Goal: Task Accomplishment & Management: Manage account settings

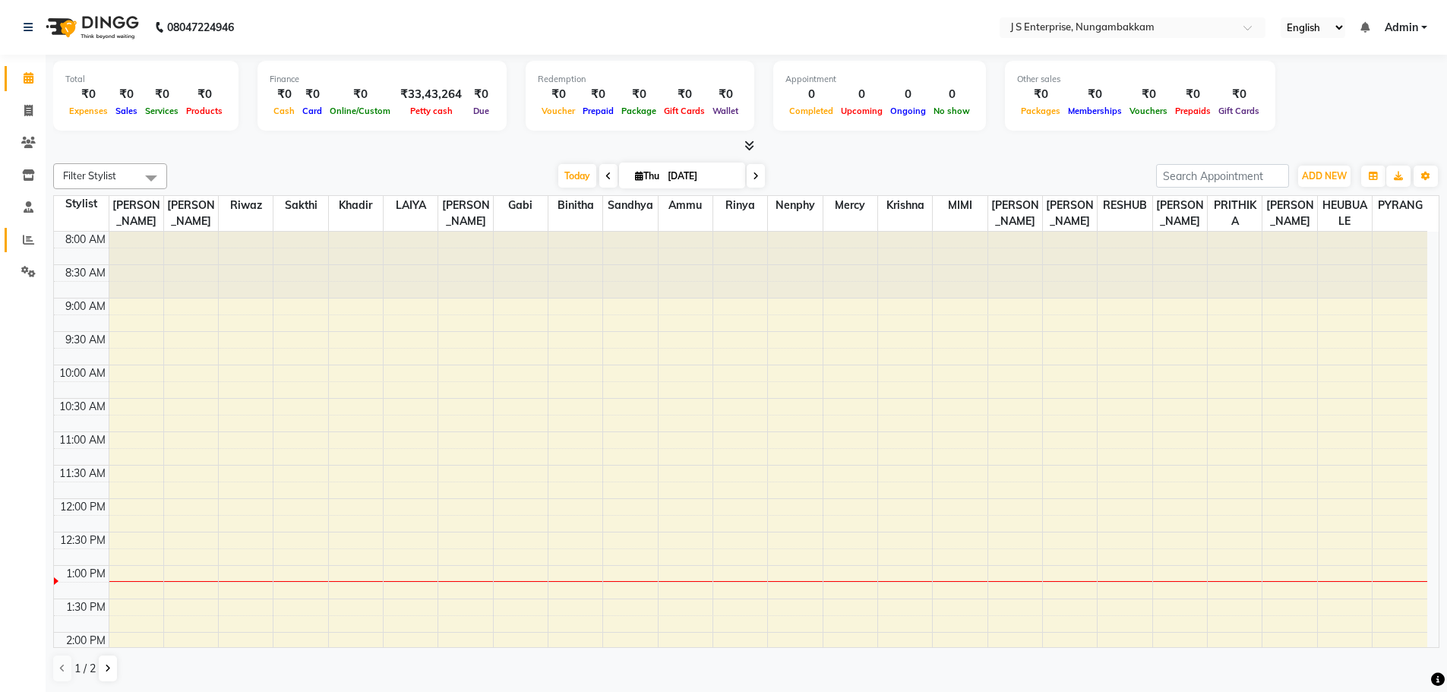
scroll to position [268, 0]
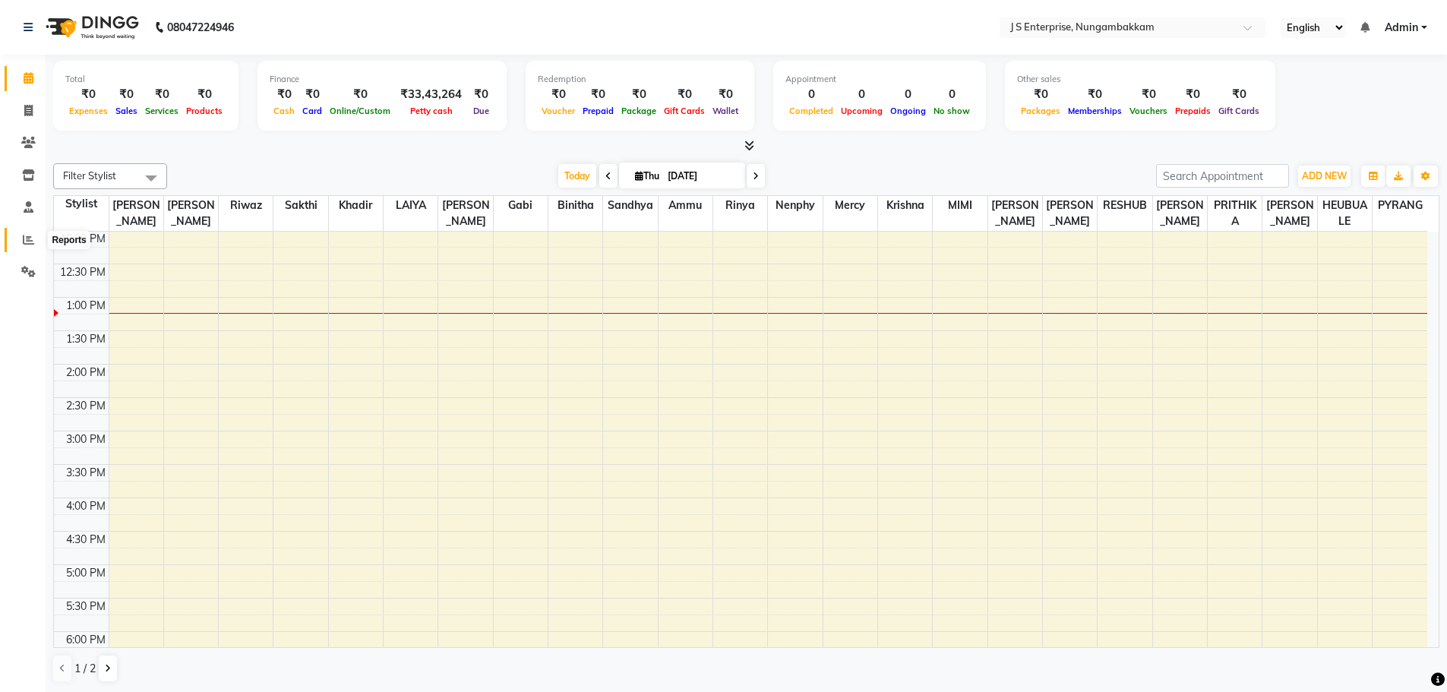
click at [23, 243] on icon at bounding box center [28, 239] width 11 height 11
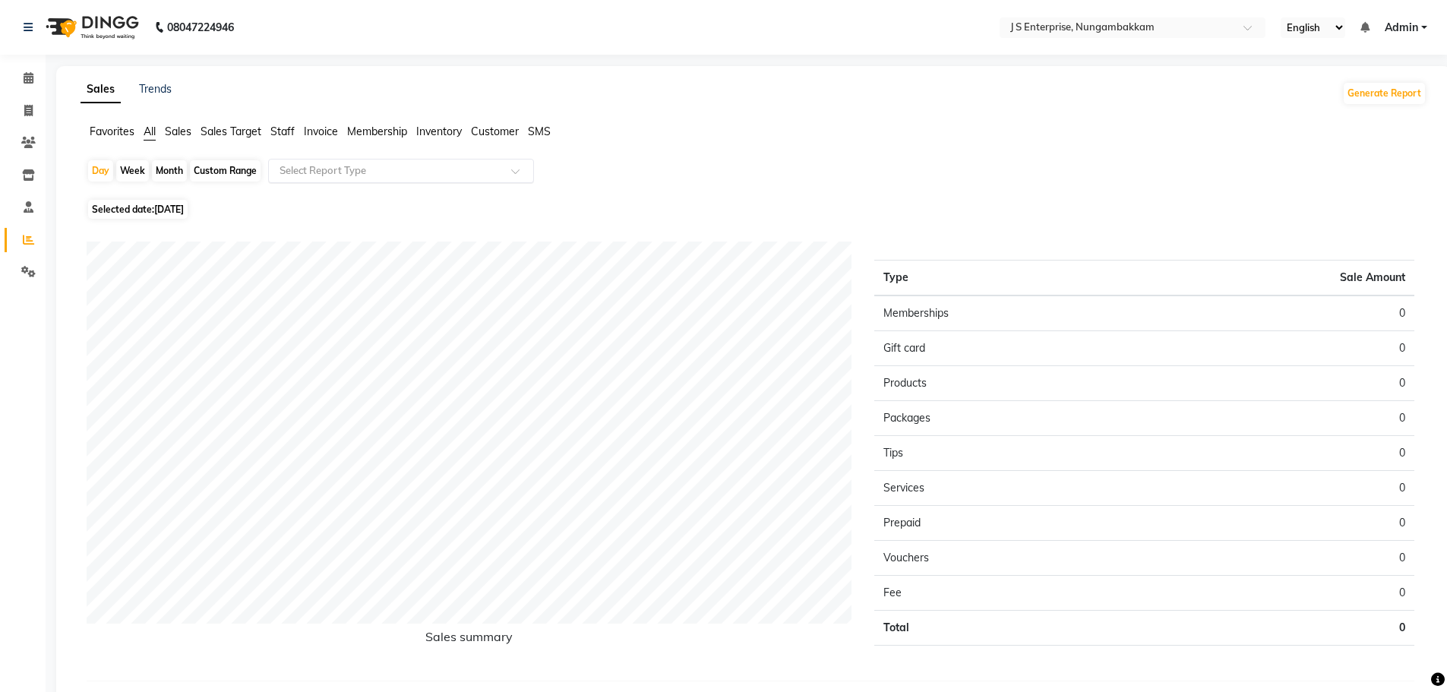
click at [412, 172] on input "text" at bounding box center [386, 170] width 219 height 15
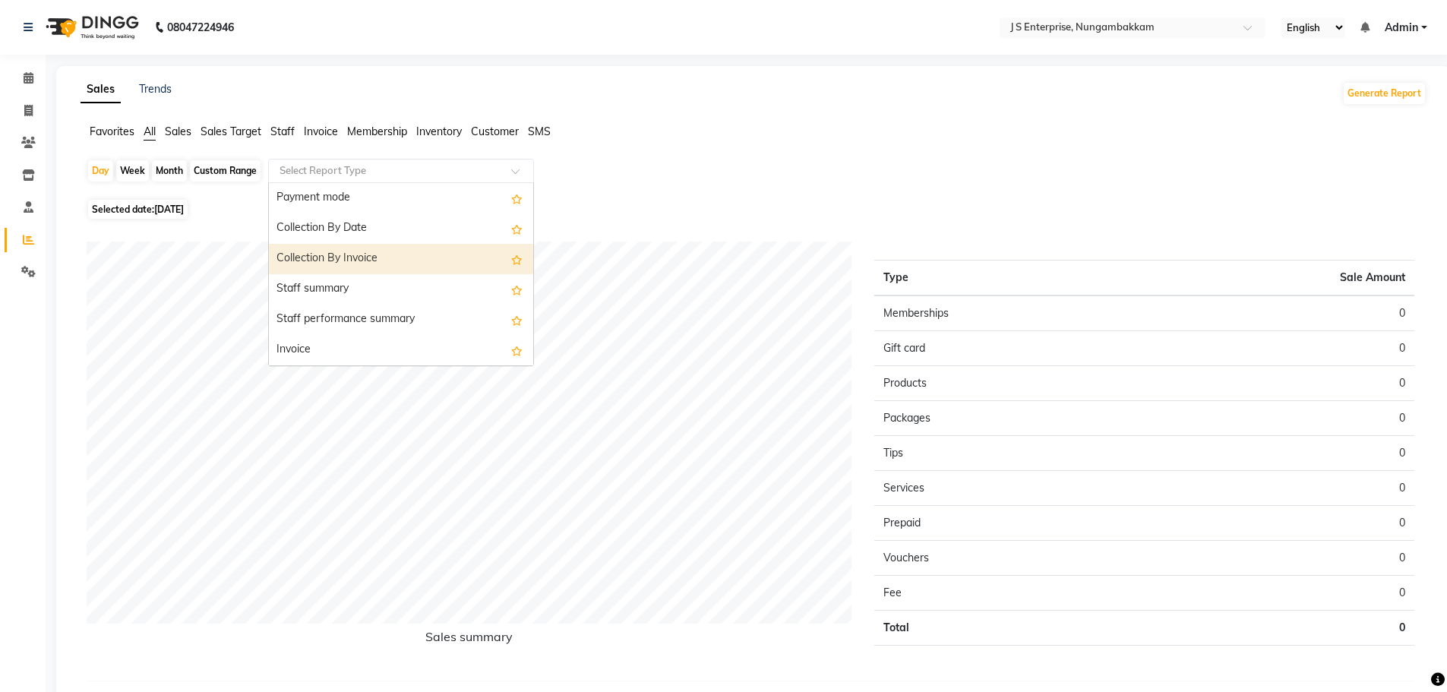
click at [387, 260] on div "Collection By Invoice" at bounding box center [401, 259] width 264 height 30
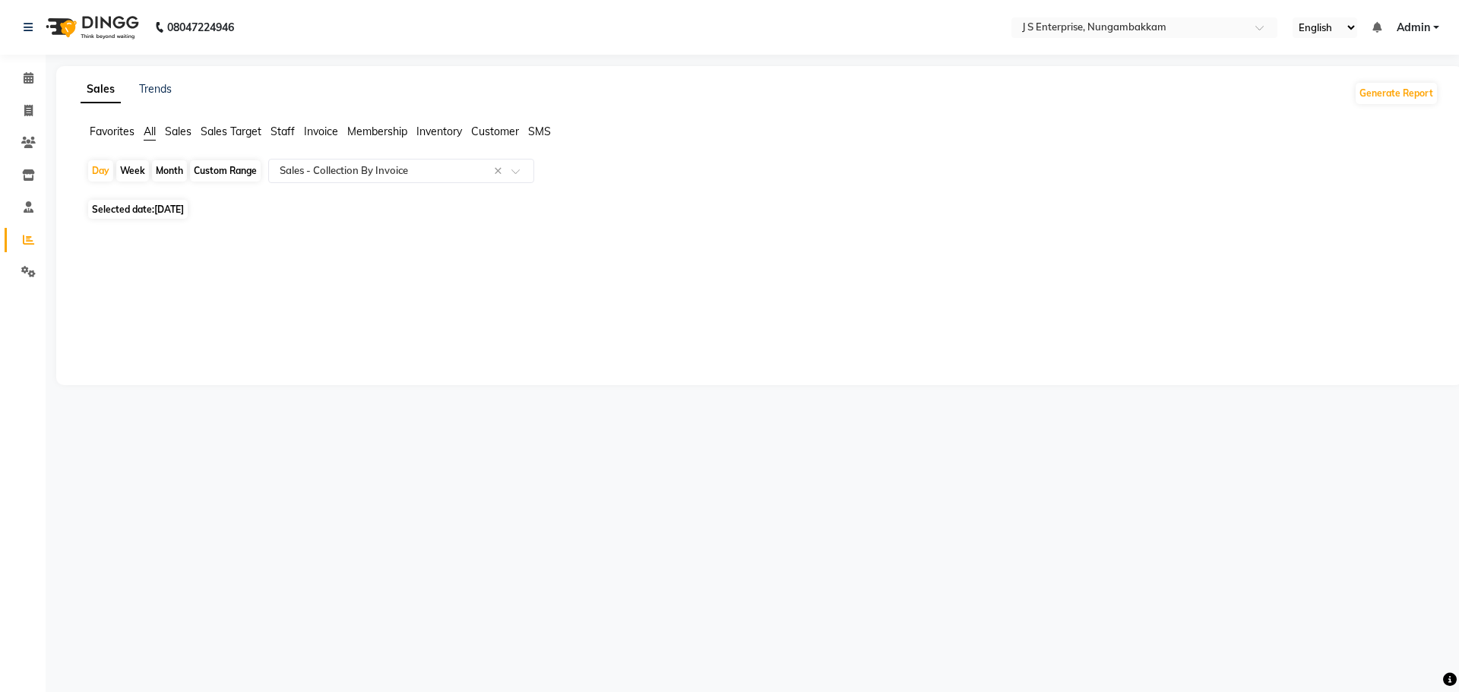
click at [154, 214] on span "Selected date: [DATE]" at bounding box center [138, 209] width 100 height 19
select select "9"
select select "2025"
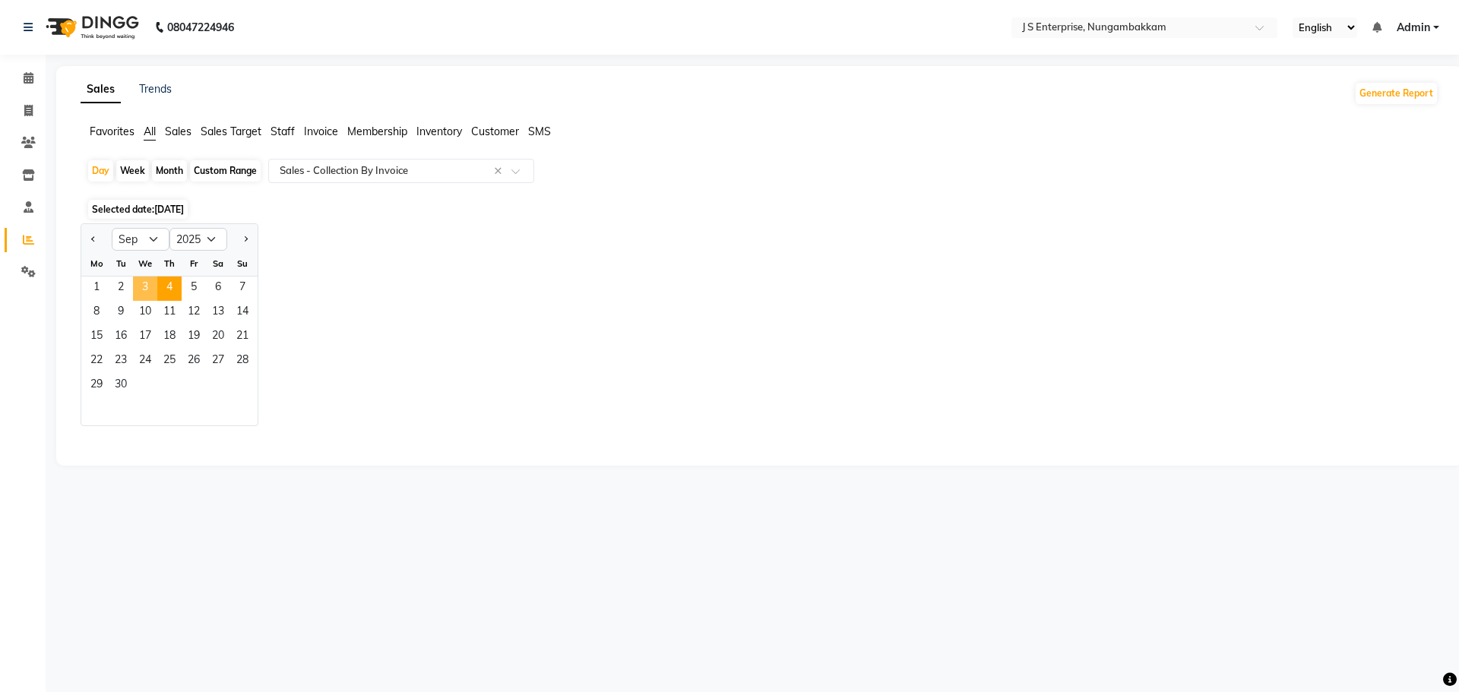
click at [148, 289] on span "3" at bounding box center [145, 289] width 24 height 24
select select "csv"
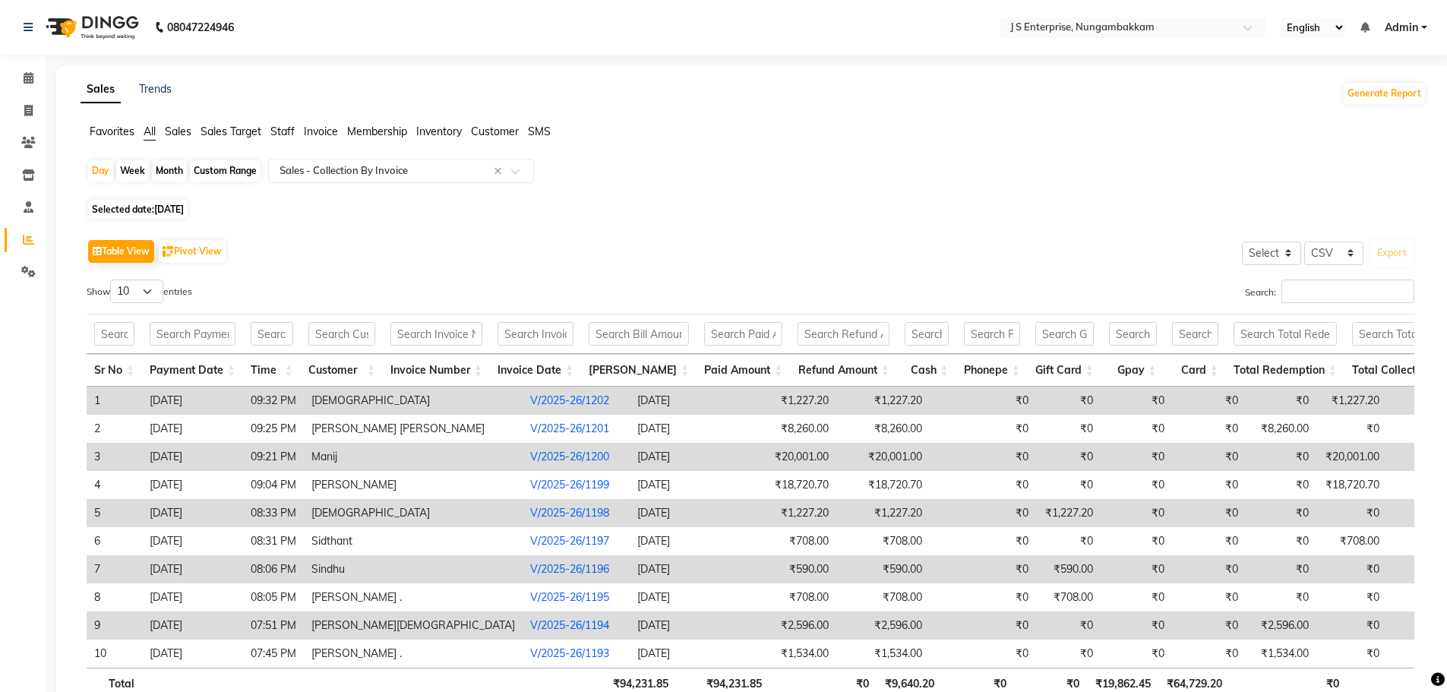
scroll to position [0, 213]
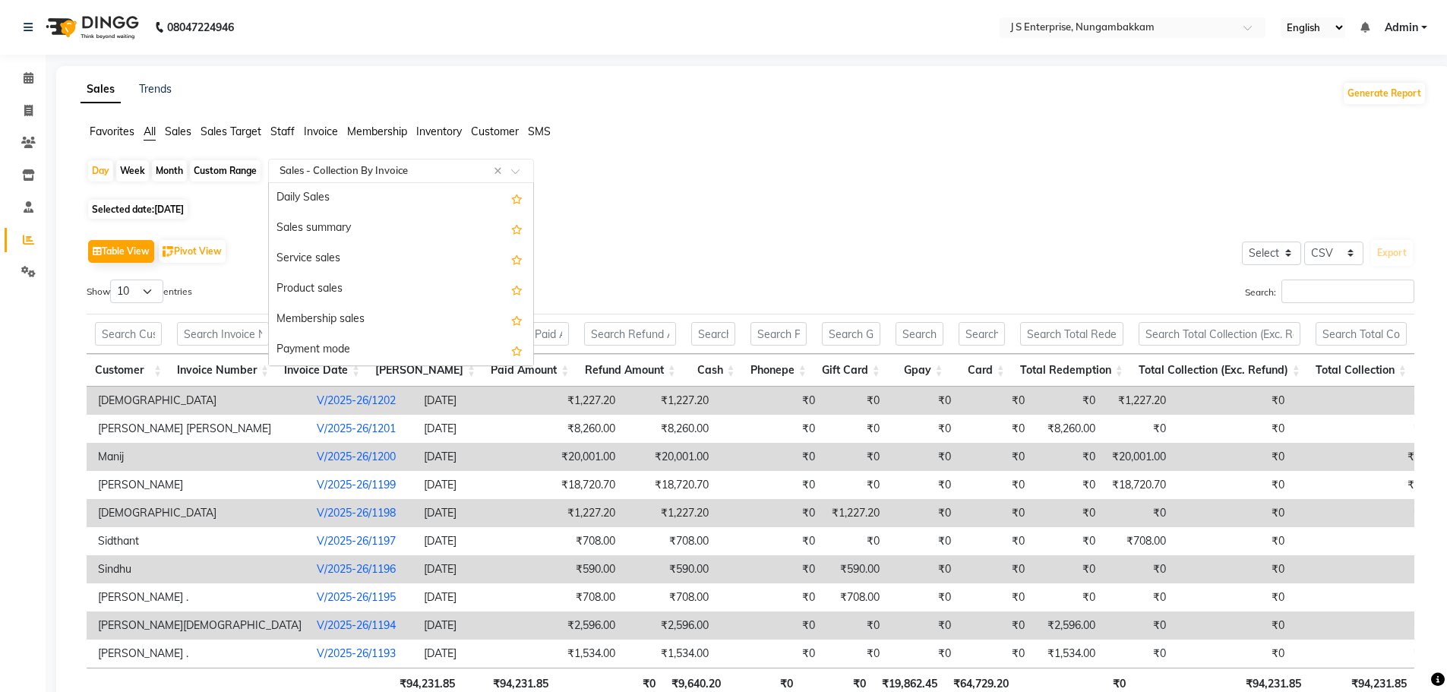
click at [287, 173] on input "text" at bounding box center [386, 170] width 219 height 15
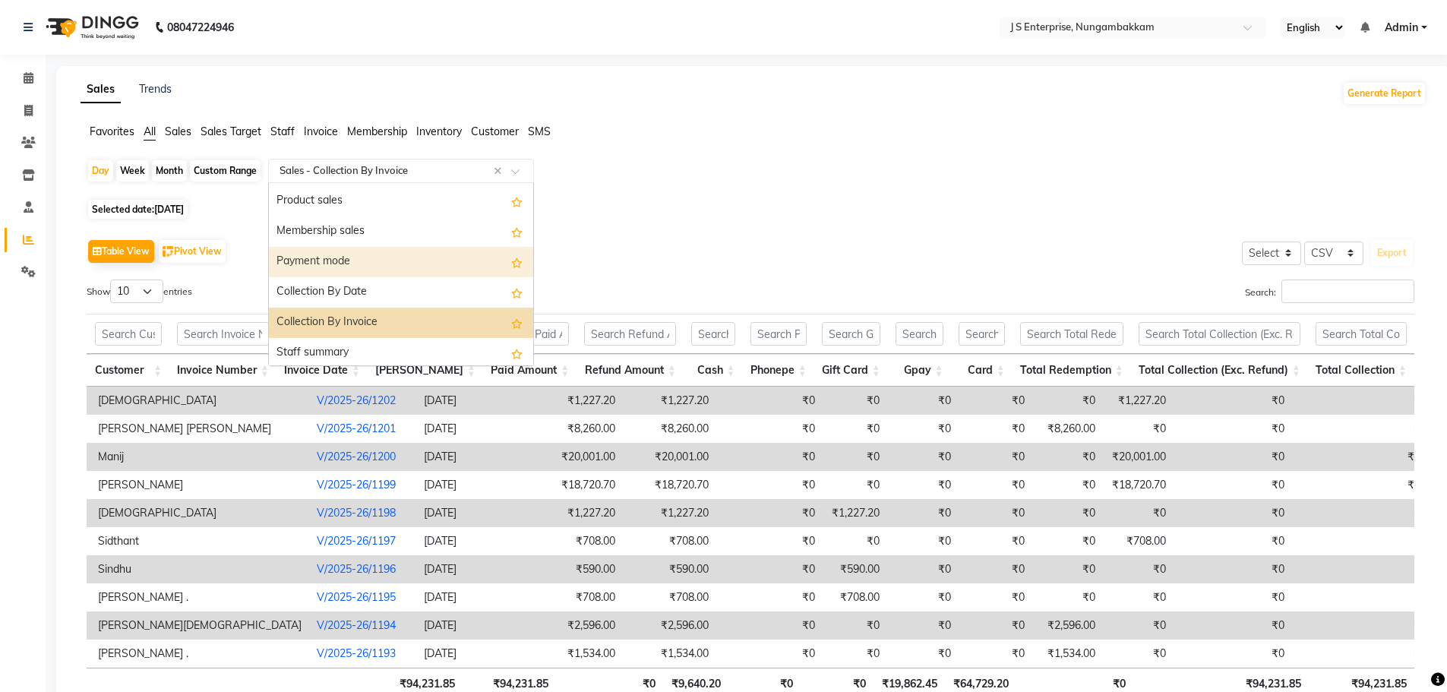
scroll to position [61, 0]
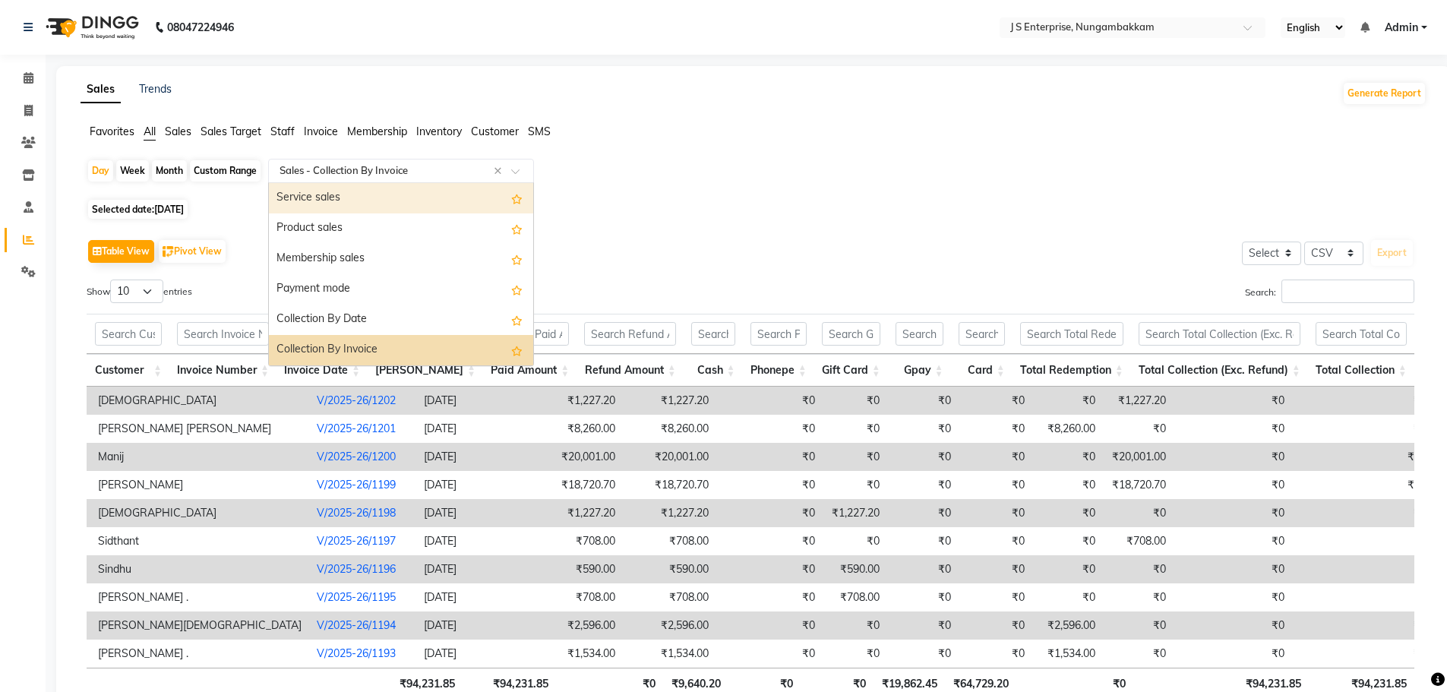
click at [389, 205] on div "Service sales" at bounding box center [401, 198] width 264 height 30
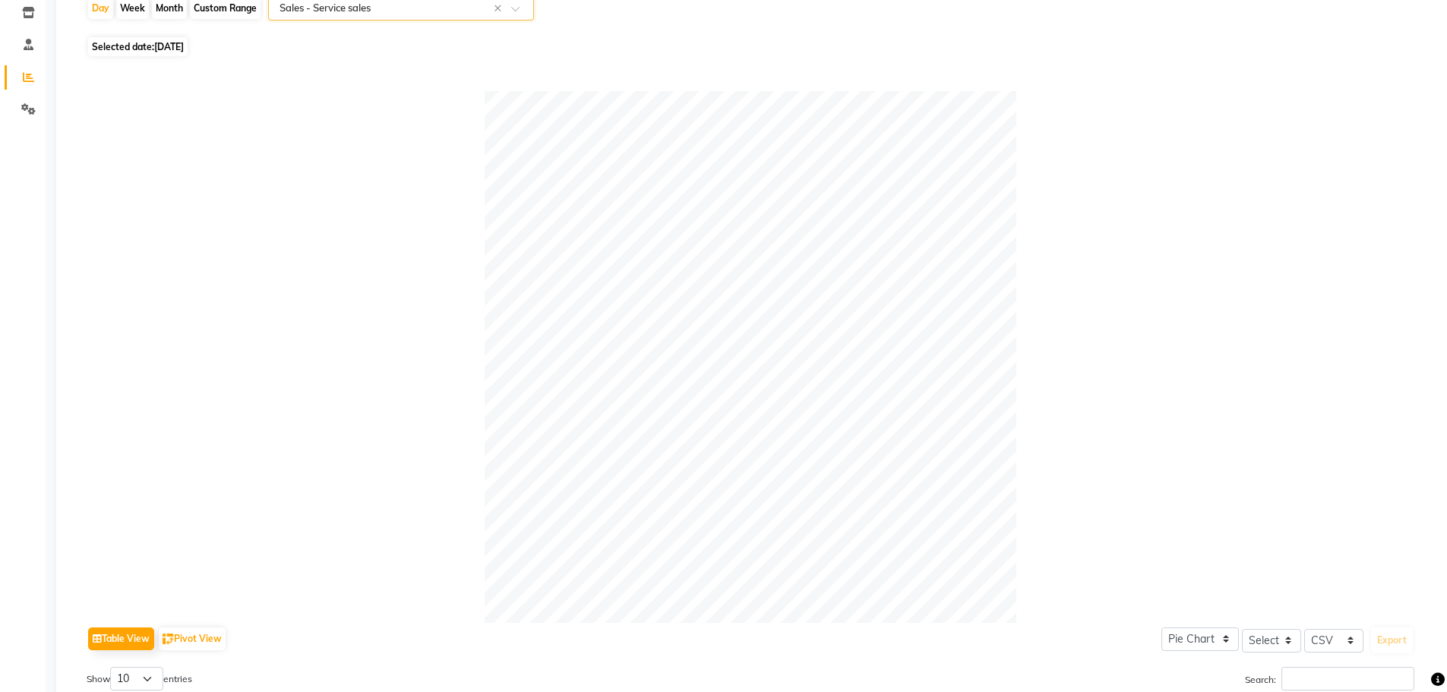
scroll to position [44, 0]
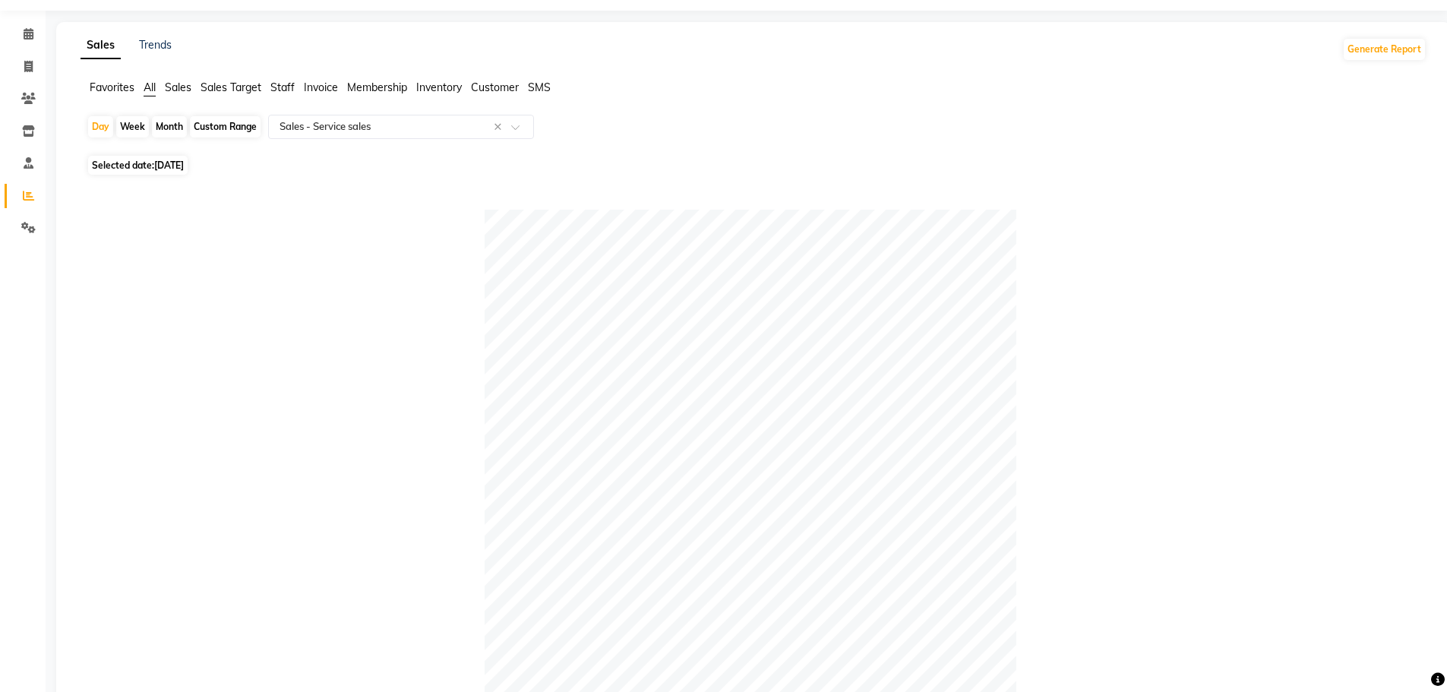
click at [336, 110] on app-reports "Favorites All Sales Sales Target Staff Invoice Membership Inventory Customer SM…" at bounding box center [753, 665] width 1364 height 1171
click at [340, 119] on input "text" at bounding box center [386, 126] width 219 height 15
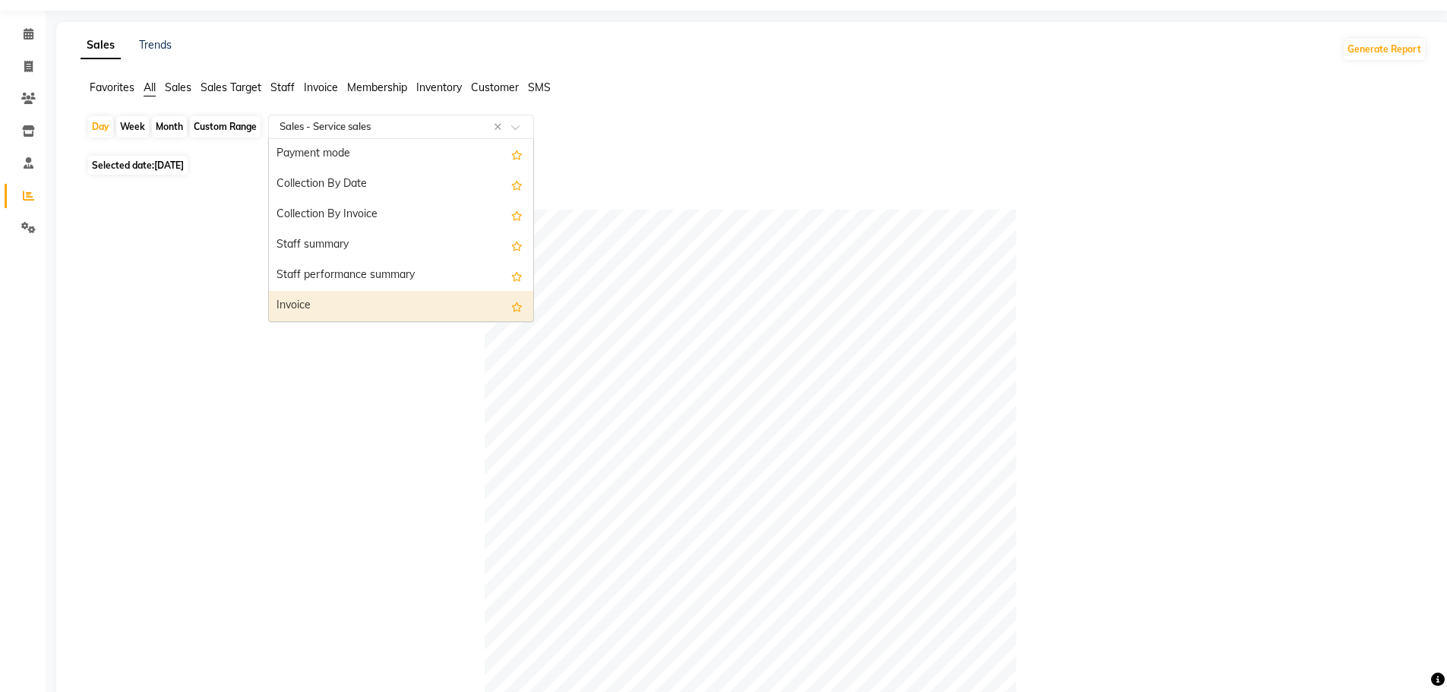
scroll to position [228, 0]
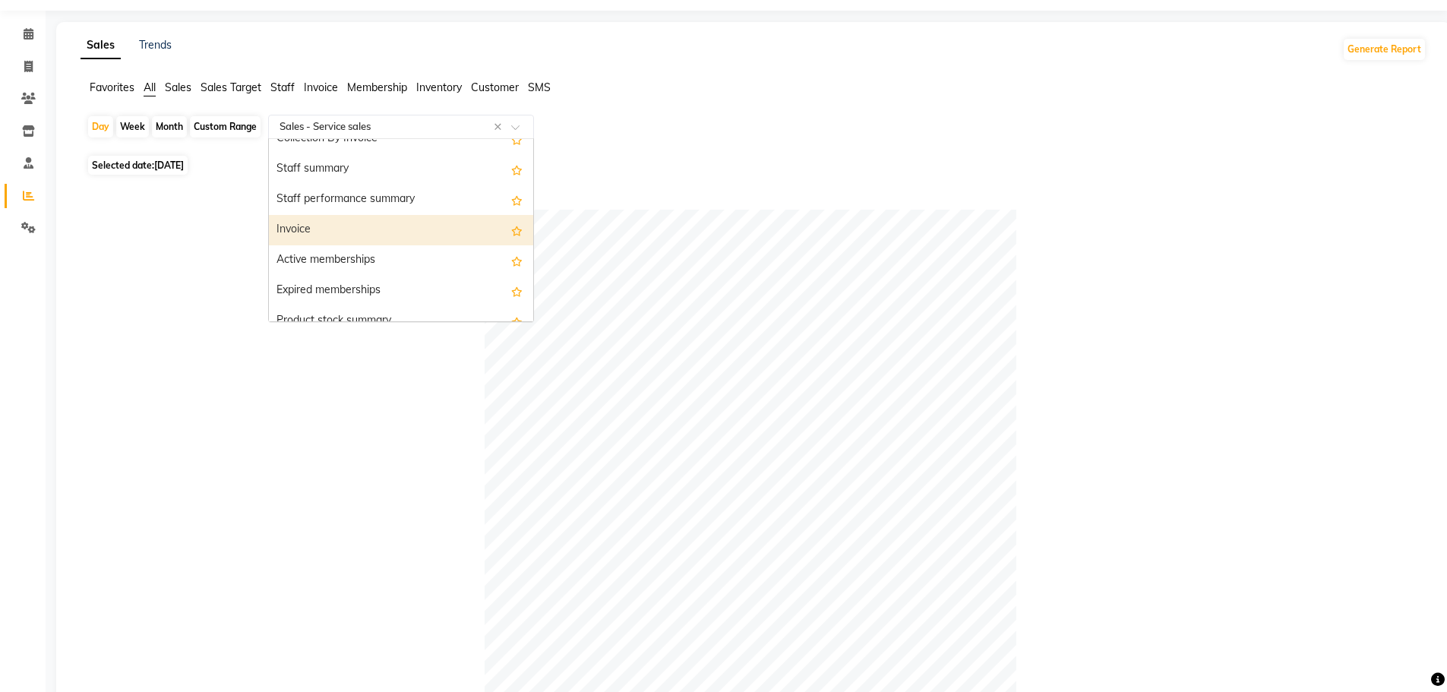
click at [387, 226] on div "Invoice" at bounding box center [401, 230] width 264 height 30
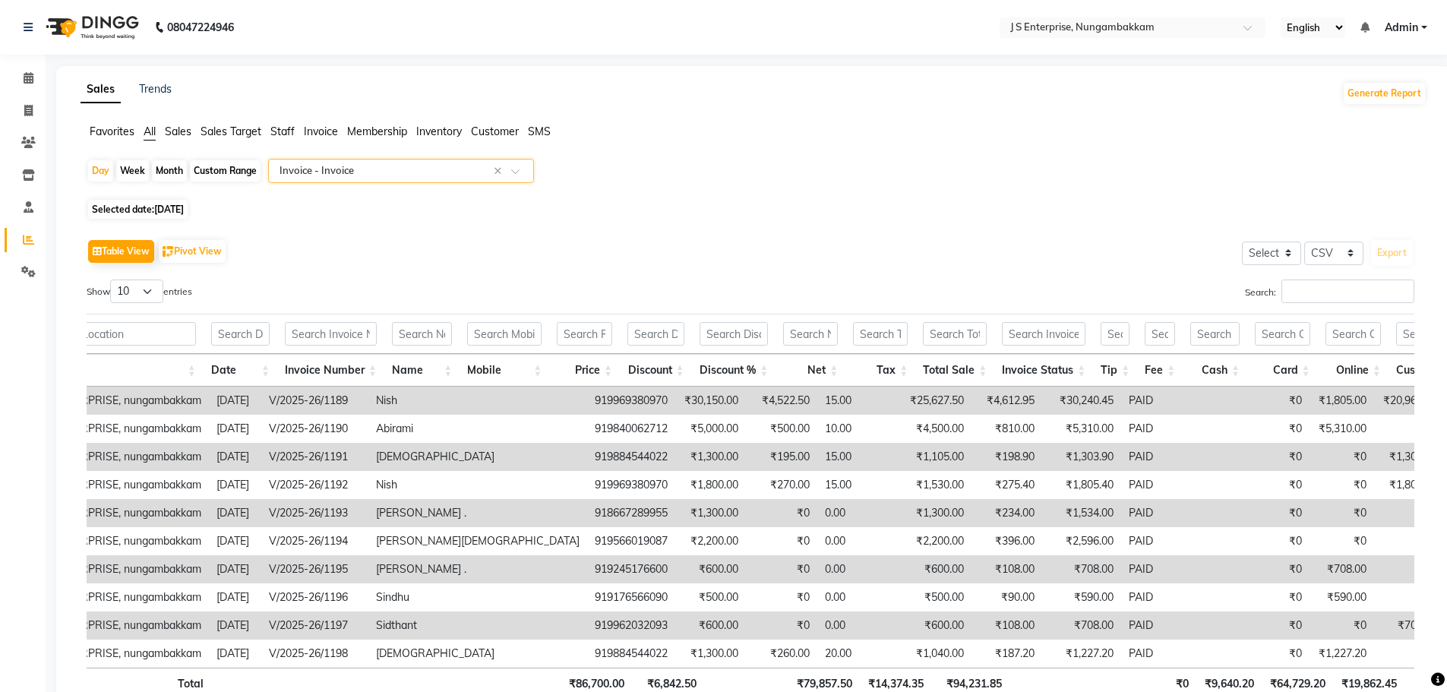
scroll to position [0, 0]
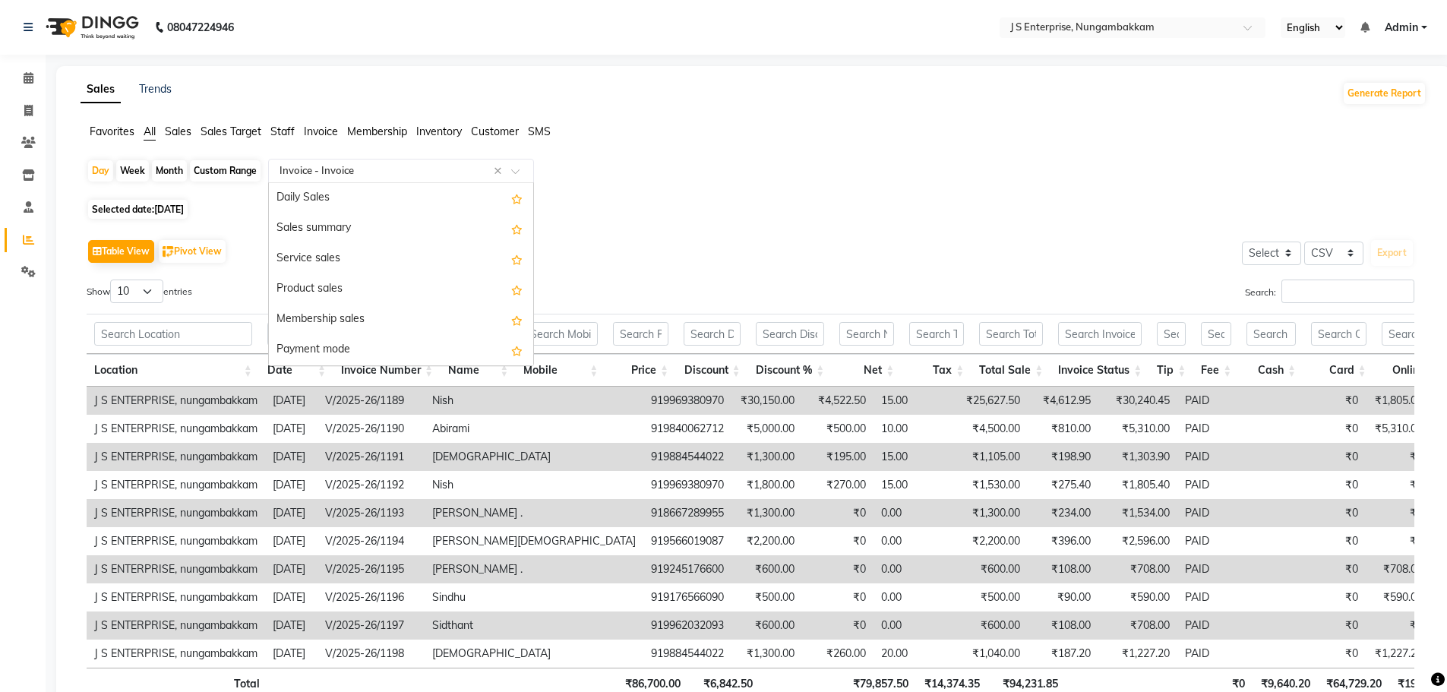
click at [296, 169] on input "text" at bounding box center [386, 170] width 219 height 15
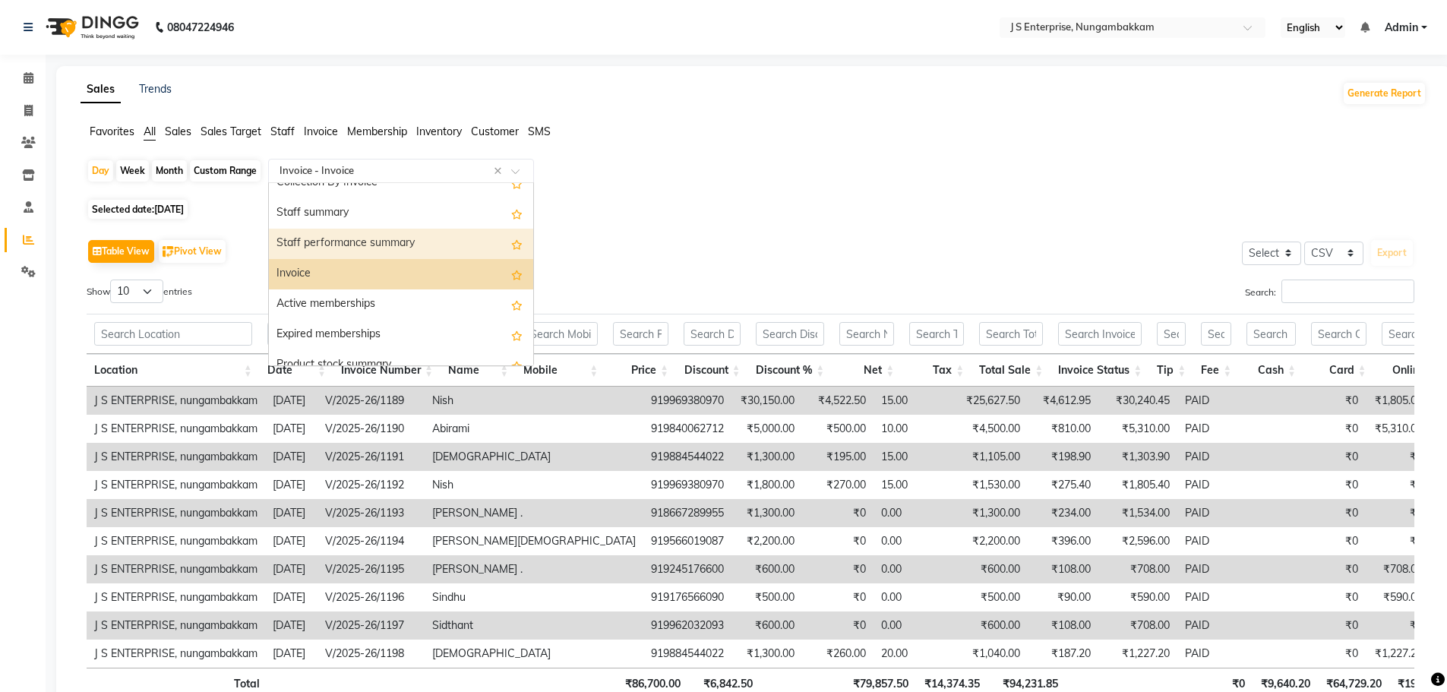
click at [357, 248] on div "Staff performance summary" at bounding box center [401, 244] width 264 height 30
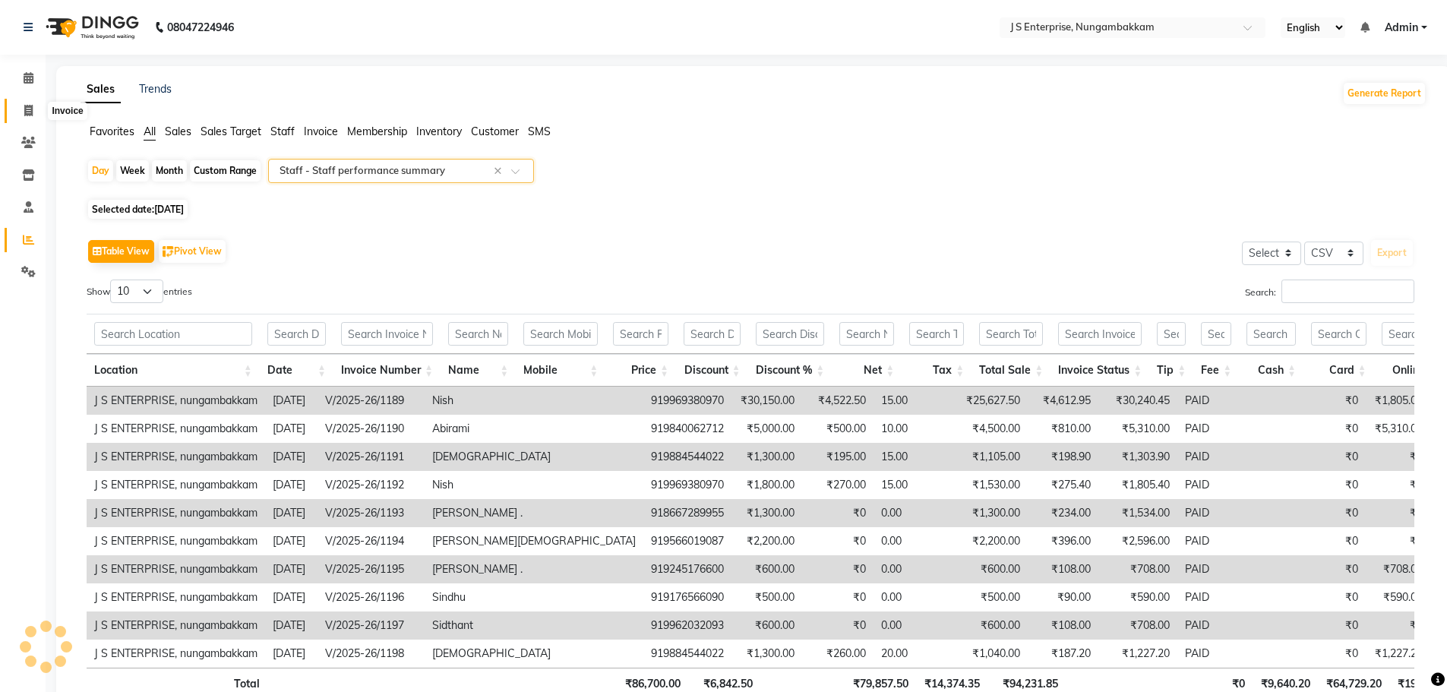
click at [36, 115] on span at bounding box center [28, 111] width 27 height 17
select select "service"
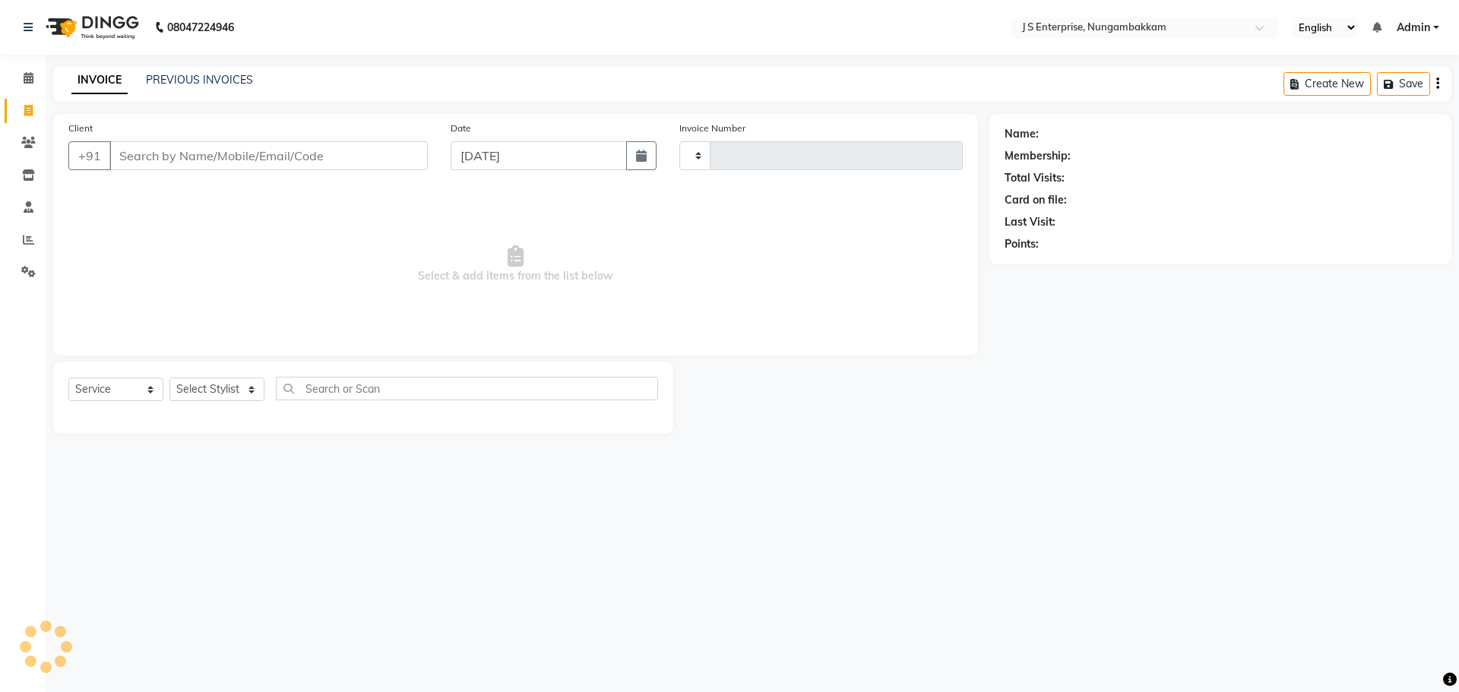
type input "1203"
select select "7359"
click at [210, 77] on link "PREVIOUS INVOICES" at bounding box center [199, 80] width 107 height 14
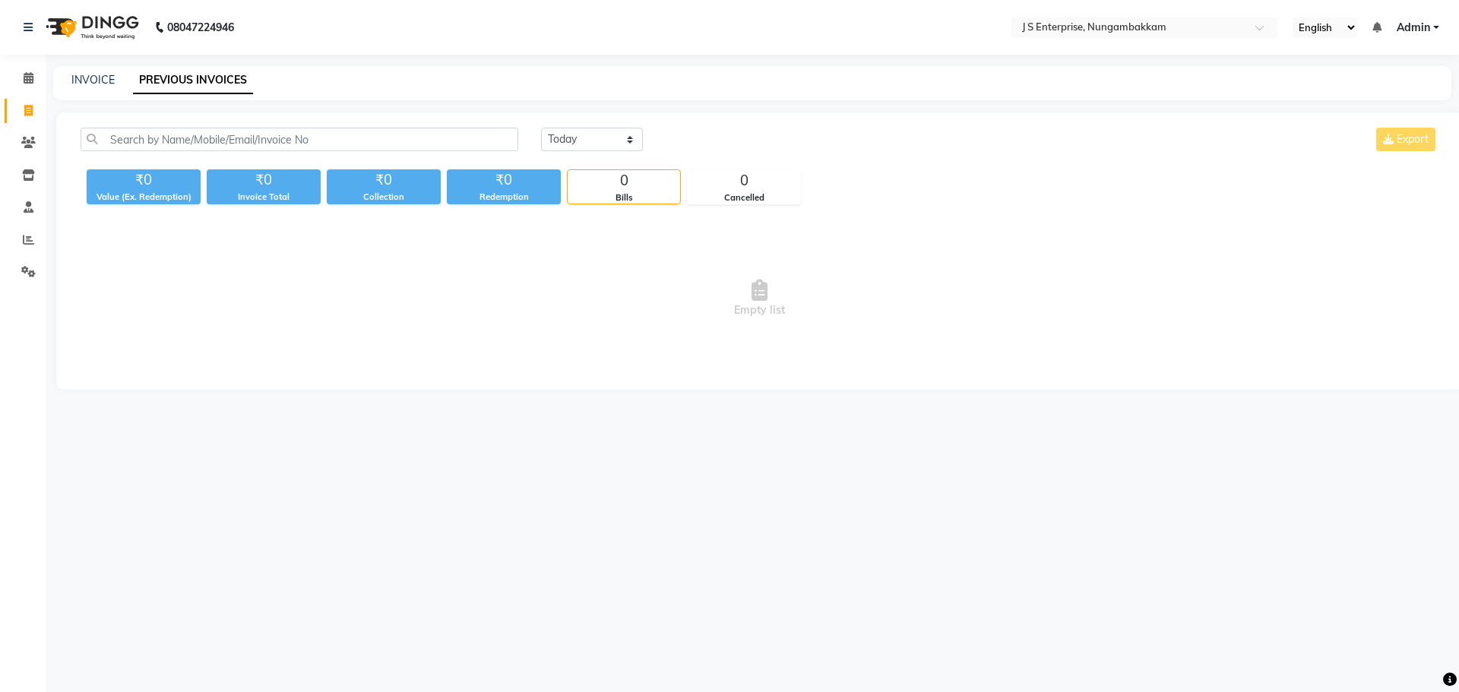
click at [201, 86] on link "PREVIOUS INVOICES" at bounding box center [193, 80] width 120 height 27
click at [602, 152] on div "[DATE] [DATE] Custom Range Export" at bounding box center [990, 146] width 920 height 36
drag, startPoint x: 628, startPoint y: 132, endPoint x: 628, endPoint y: 145, distance: 12.9
click at [628, 137] on select "[DATE] [DATE] Custom Range" at bounding box center [592, 140] width 102 height 24
select select "[DATE]"
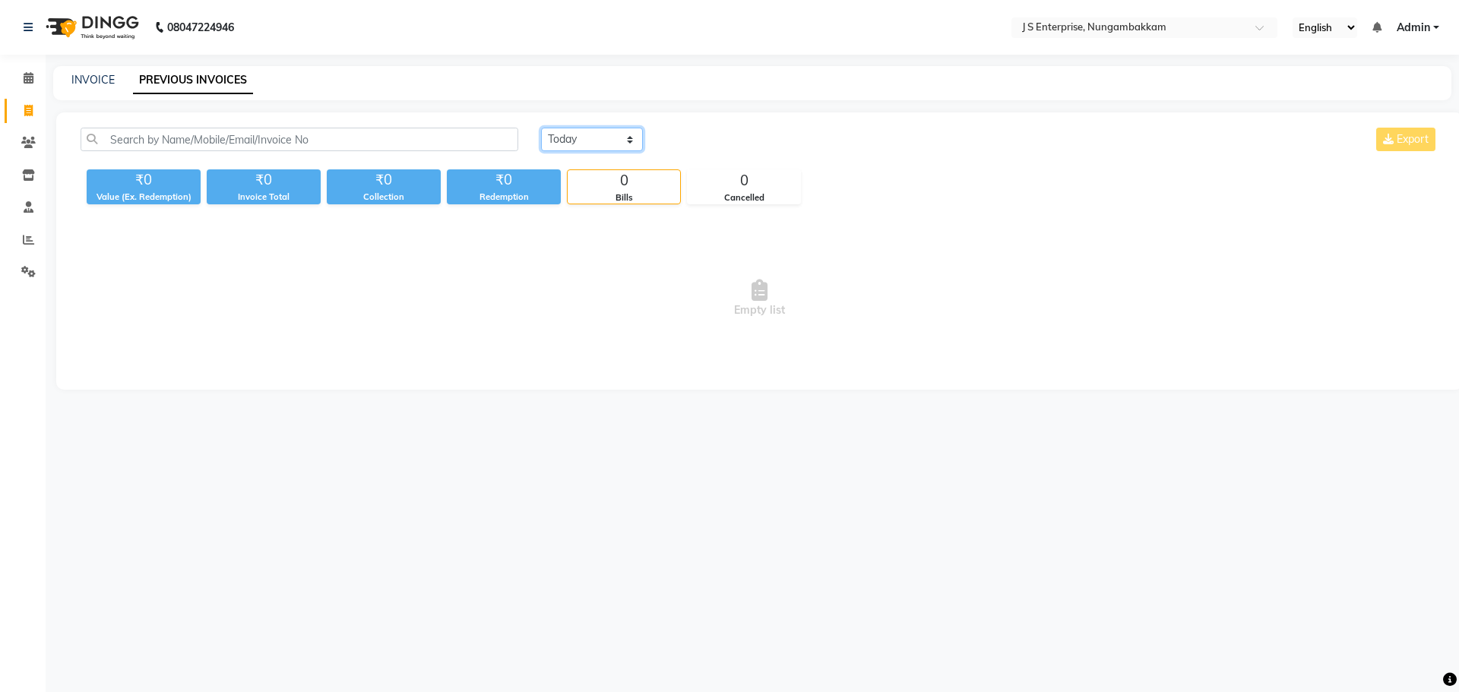
click at [541, 128] on select "[DATE] [DATE] Custom Range" at bounding box center [592, 140] width 102 height 24
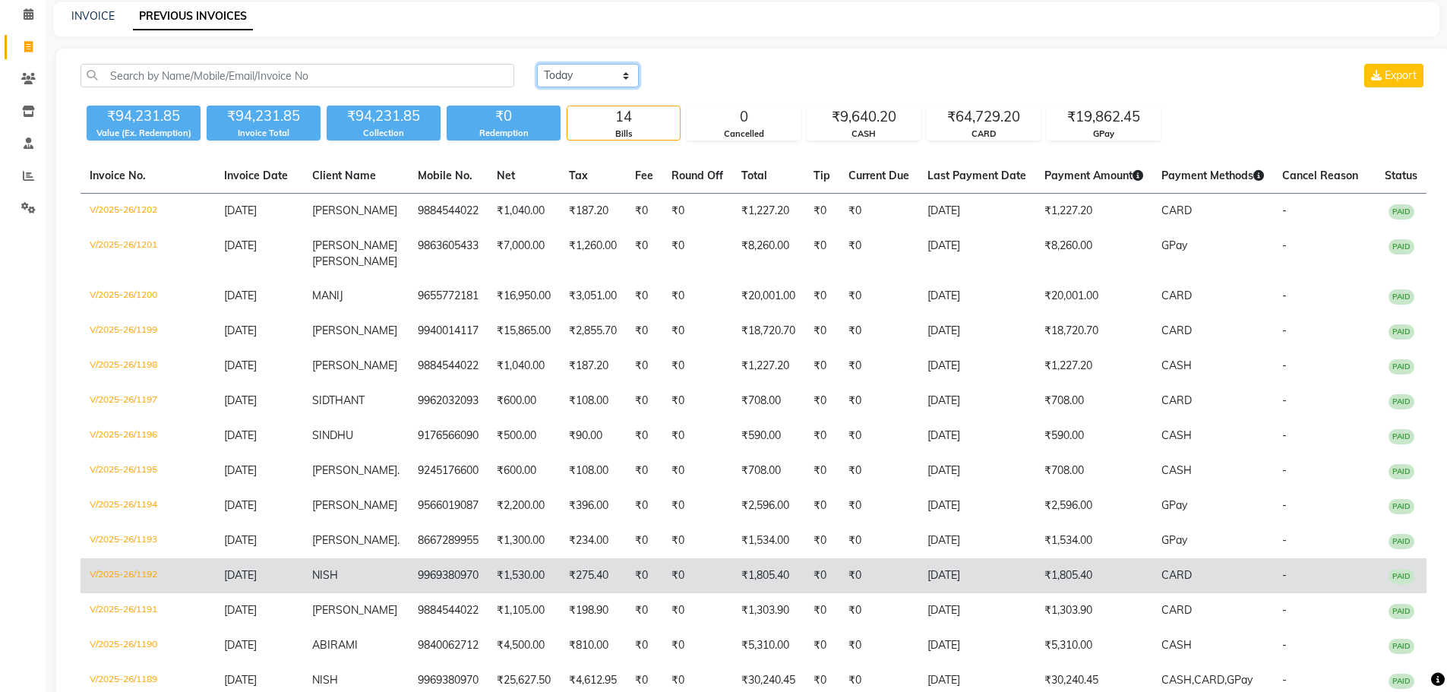
scroll to position [153, 0]
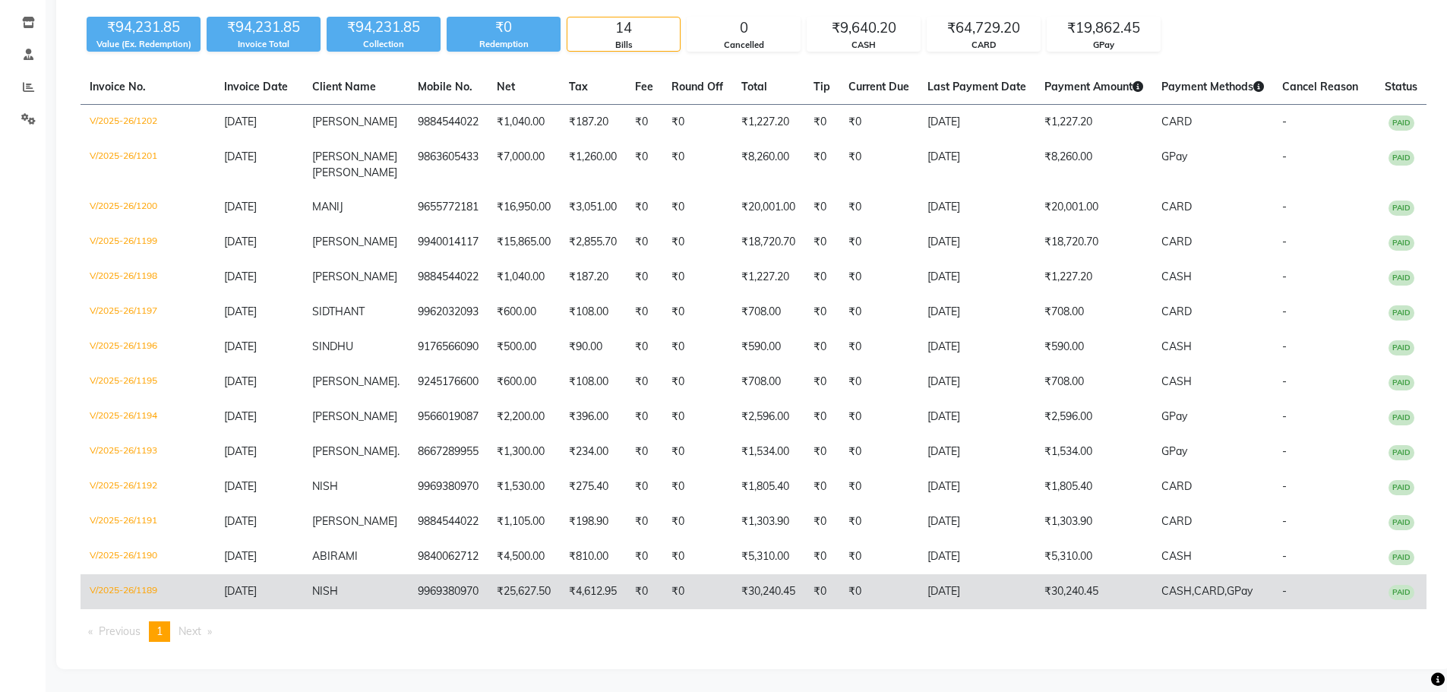
click at [119, 593] on td "V/2025-26/1189" at bounding box center [148, 591] width 134 height 35
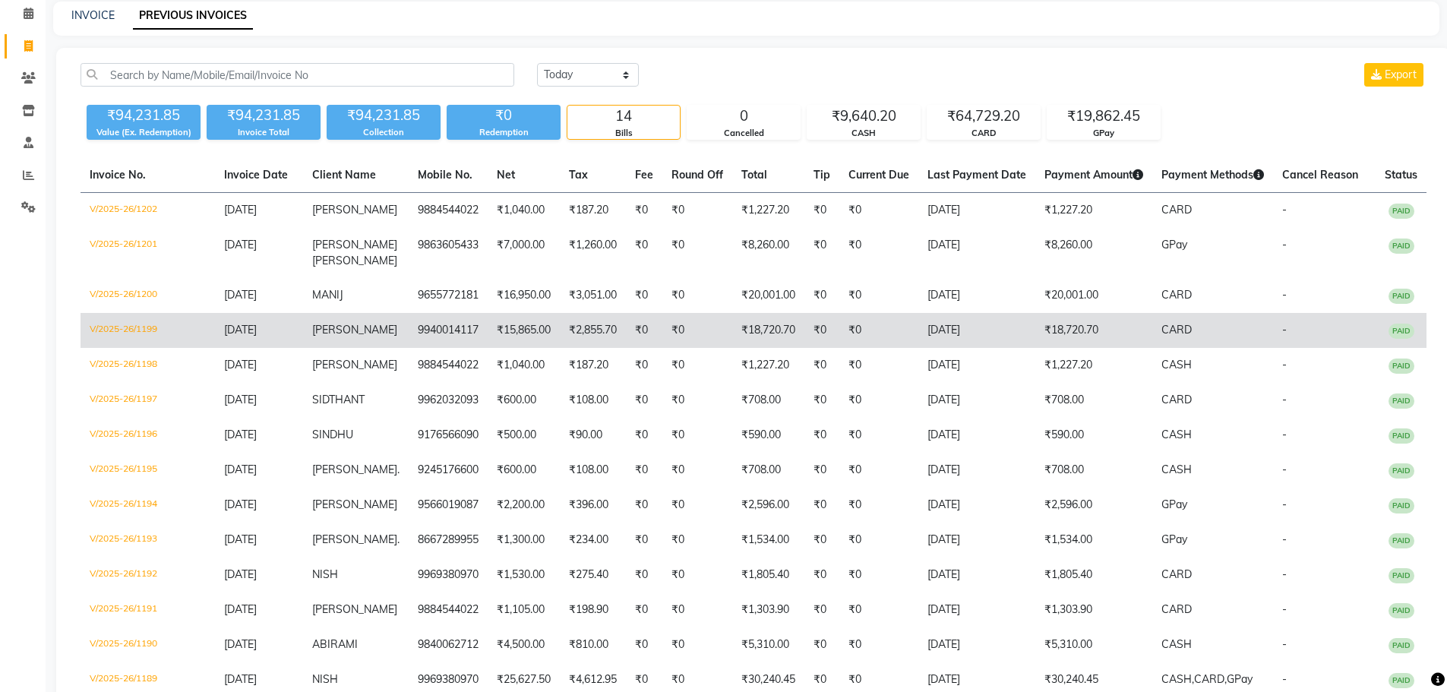
scroll to position [0, 0]
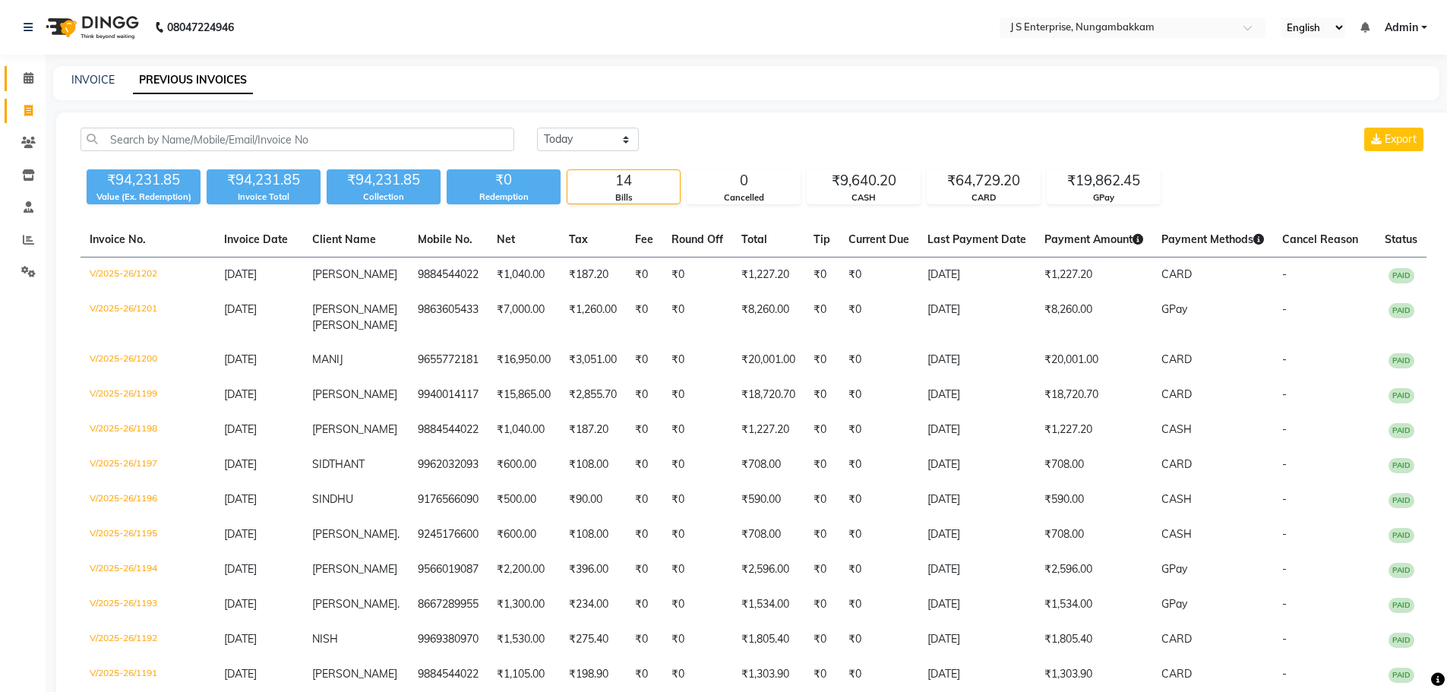
click at [37, 67] on link "Calendar" at bounding box center [23, 78] width 36 height 25
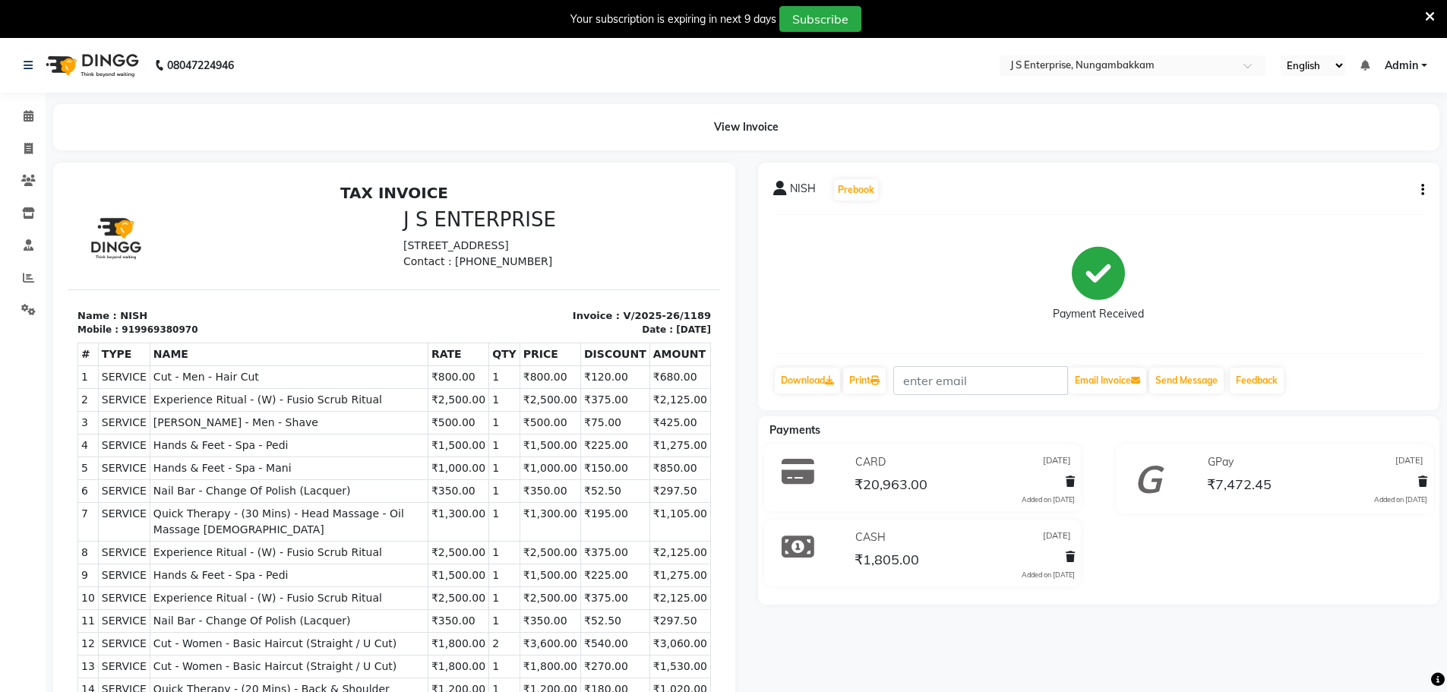
click at [359, 409] on button "button" at bounding box center [220, 420] width 278 height 23
click at [356, 481] on div "Edit Invoice" at bounding box center [220, 489] width 271 height 16
select select "service"
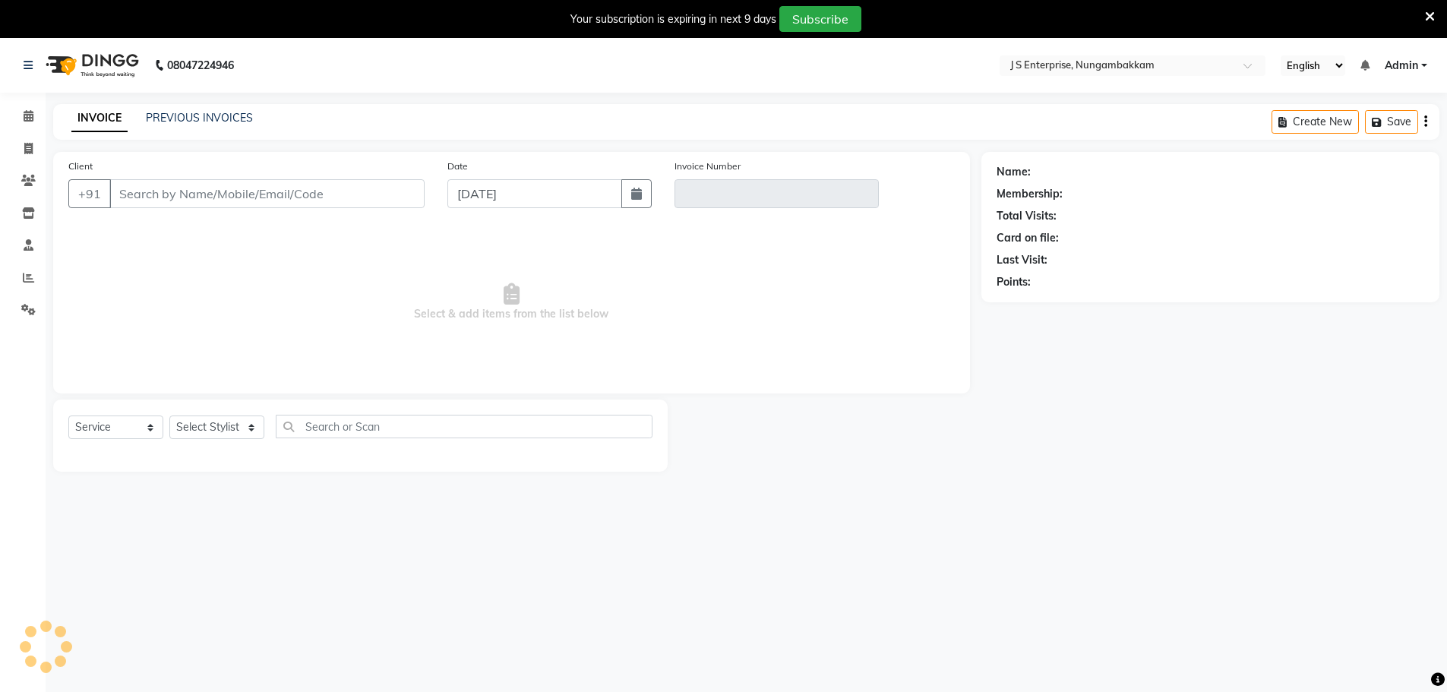
scroll to position [38, 0]
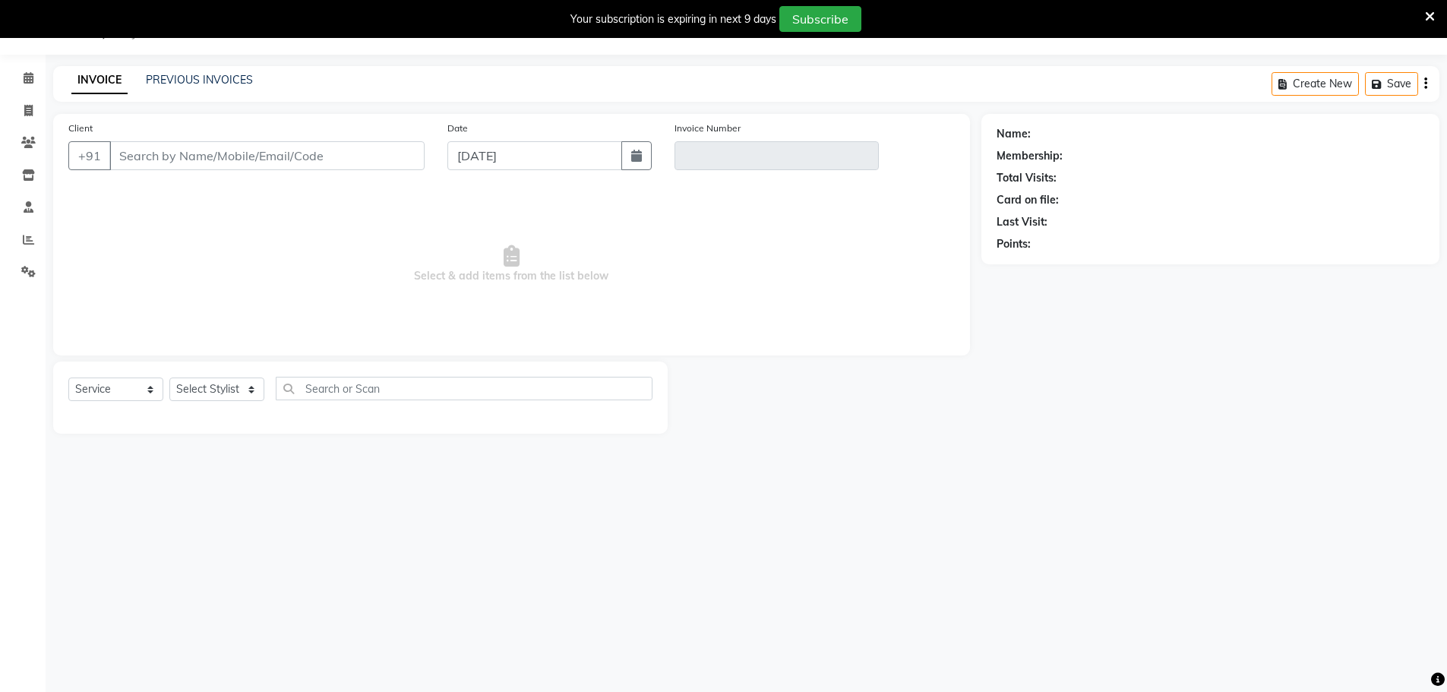
type input "9969380970"
type input "V/2025-26/1189"
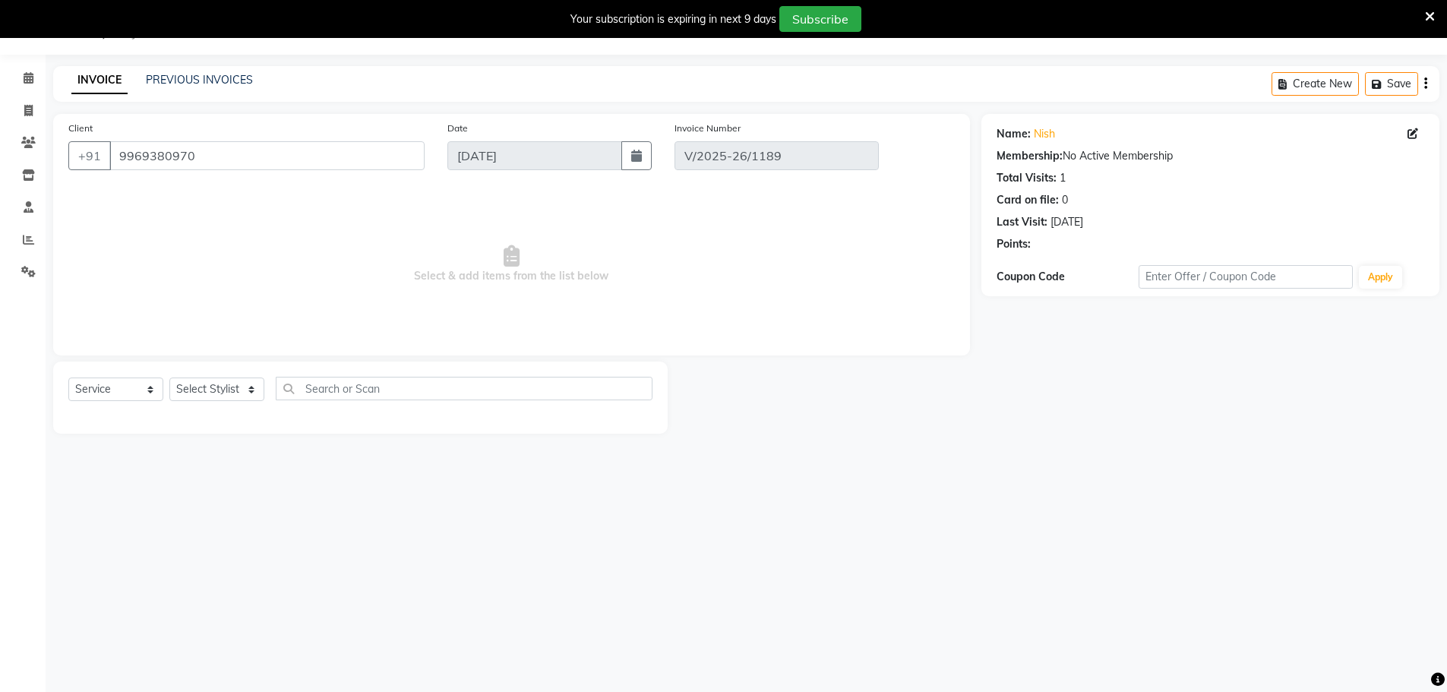
type input "[DATE]"
select select "select"
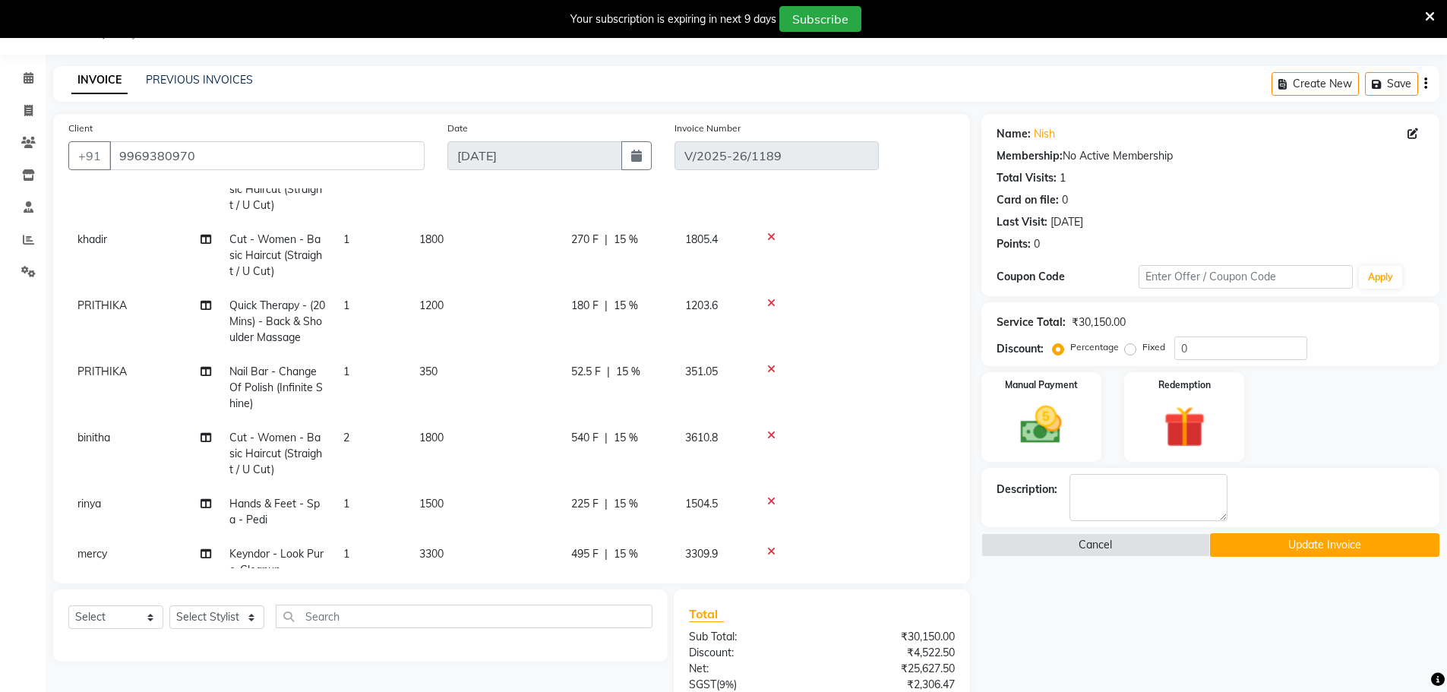
scroll to position [768, 0]
